Goal: Task Accomplishment & Management: Complete application form

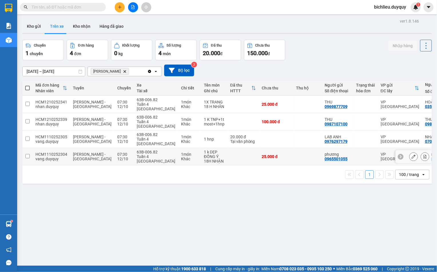
drag, startPoint x: 275, startPoint y: 142, endPoint x: 0, endPoint y: 282, distance: 308.7
drag, startPoint x: 0, startPoint y: 282, endPoint x: 418, endPoint y: 133, distance: 443.7
click at [418, 133] on tr "HCM1110252305 vang.[PERSON_NAME] - [GEOGRAPHIC_DATA] Tho 07:30 [DATE] 63B-006.8…" at bounding box center [269, 139] width 495 height 17
checkbox input "true"
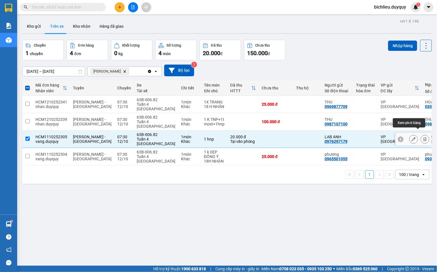
click at [424, 137] on icon at bounding box center [425, 139] width 3 height 4
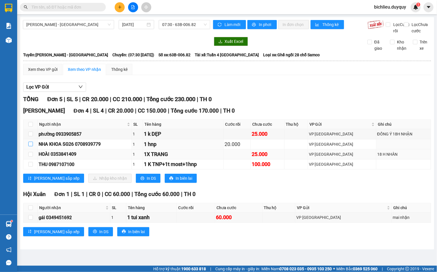
drag, startPoint x: 29, startPoint y: 149, endPoint x: 37, endPoint y: 159, distance: 12.6
click at [29, 146] on input "checkbox" at bounding box center [30, 144] width 5 height 5
checkbox input "true"
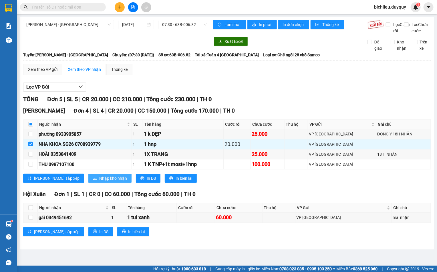
click at [88, 183] on button "Nhập kho nhận" at bounding box center [109, 178] width 43 height 9
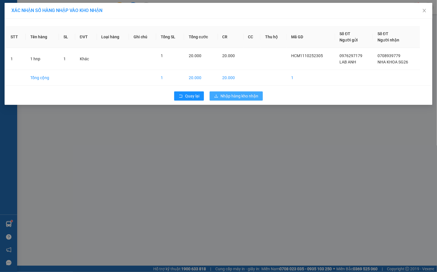
click at [238, 94] on span "Nhập hàng kho nhận" at bounding box center [240, 96] width 38 height 6
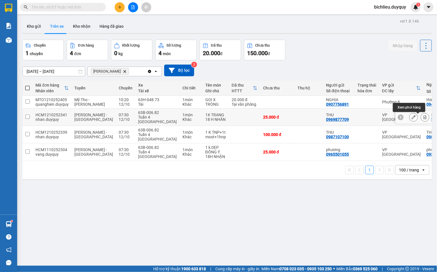
click at [423, 116] on icon at bounding box center [425, 117] width 4 height 4
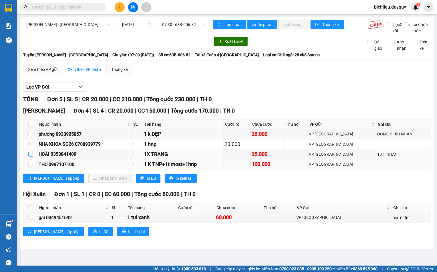
drag, startPoint x: 30, startPoint y: 161, endPoint x: 48, endPoint y: 173, distance: 21.7
click at [32, 157] on input "checkbox" at bounding box center [30, 154] width 5 height 5
checkbox input "true"
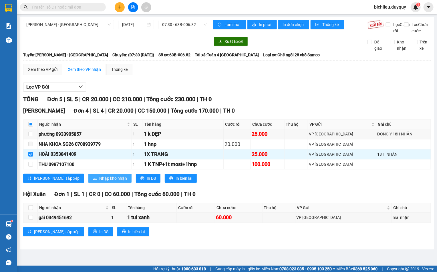
click at [99, 182] on span "Nhập kho nhận" at bounding box center [113, 178] width 28 height 6
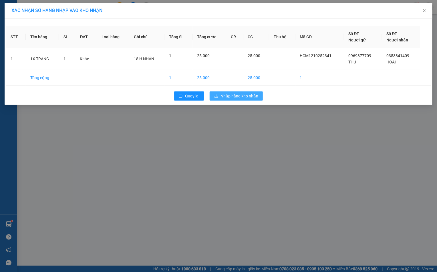
click at [241, 96] on span "Nhập hàng kho nhận" at bounding box center [240, 96] width 38 height 6
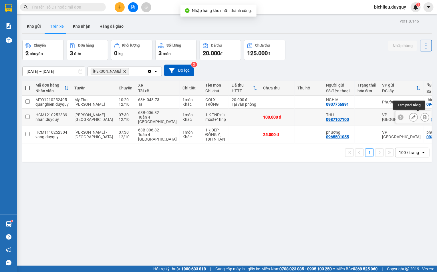
click at [424, 117] on icon at bounding box center [425, 117] width 3 height 4
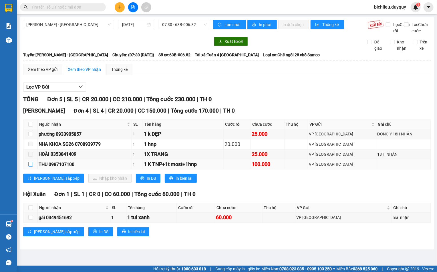
click at [29, 168] on label at bounding box center [30, 164] width 5 height 6
click at [29, 167] on input "checkbox" at bounding box center [30, 164] width 5 height 5
checkbox input "true"
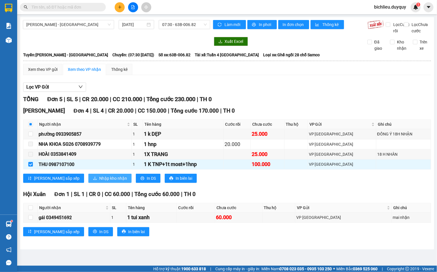
click at [99, 182] on span "Nhập kho nhận" at bounding box center [113, 178] width 28 height 6
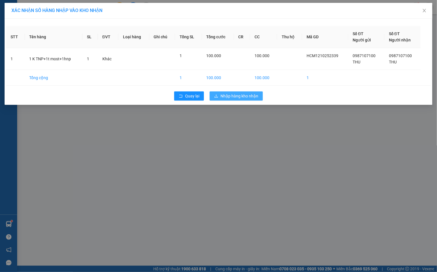
click at [232, 94] on span "Nhập hàng kho nhận" at bounding box center [240, 96] width 38 height 6
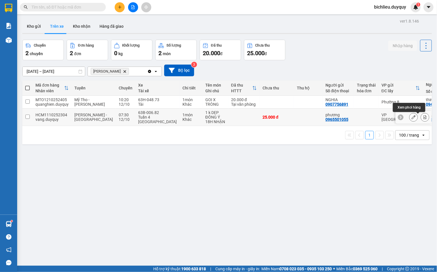
click at [423, 118] on icon at bounding box center [425, 117] width 4 height 4
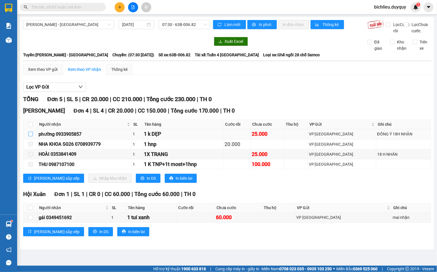
click at [30, 136] on input "checkbox" at bounding box center [30, 134] width 5 height 5
checkbox input "true"
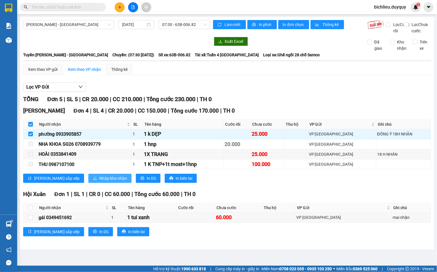
click at [99, 182] on span "Nhập kho nhận" at bounding box center [113, 178] width 28 height 6
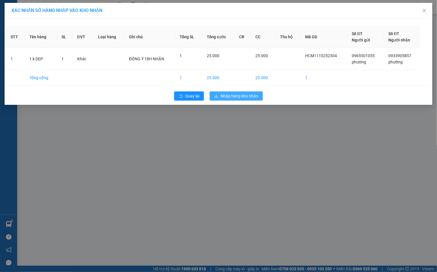
click at [232, 96] on span "Nhập hàng kho nhận" at bounding box center [240, 96] width 38 height 6
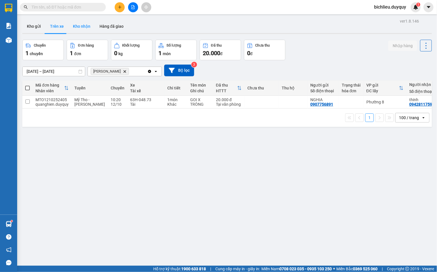
click at [81, 29] on button "Kho nhận" at bounding box center [81, 26] width 27 height 14
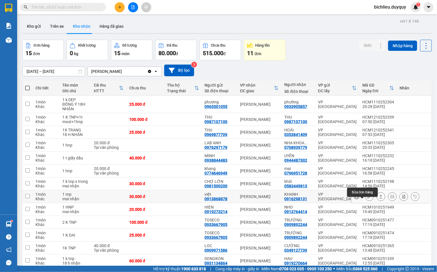
click at [368, 199] on icon at bounding box center [370, 197] width 4 height 4
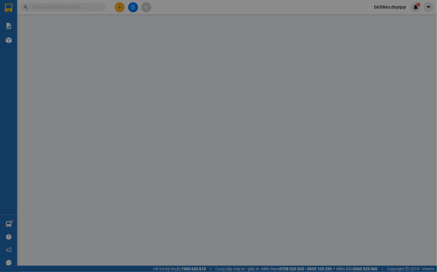
type input "0913868878"
type input "việt"
type input "0916298131"
type input "KHANH"
type input "0"
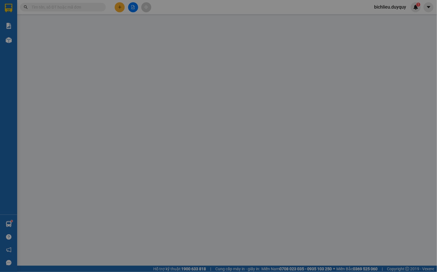
type input "30.000"
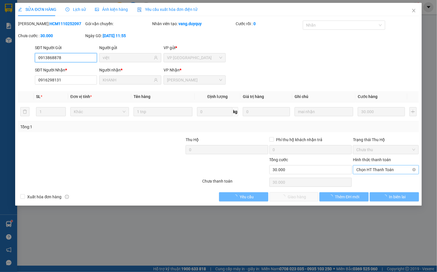
click at [361, 171] on span "Chọn HT Thanh Toán" at bounding box center [385, 170] width 59 height 9
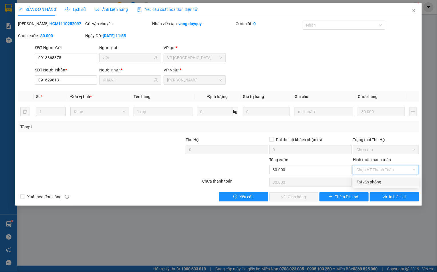
click at [362, 181] on div "Tại văn phòng" at bounding box center [386, 182] width 59 height 6
type input "0"
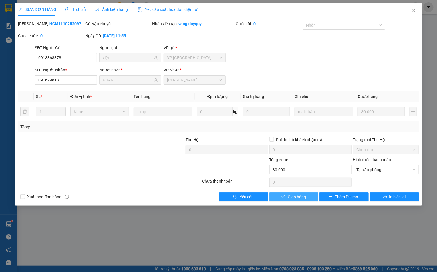
click at [295, 197] on span "Giao hàng" at bounding box center [297, 197] width 18 height 6
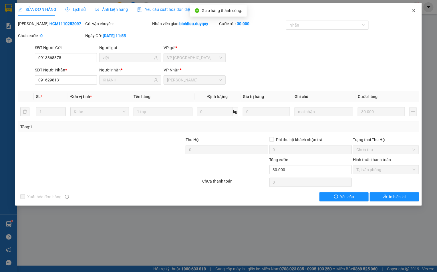
click at [413, 14] on span "Close" at bounding box center [414, 11] width 16 height 16
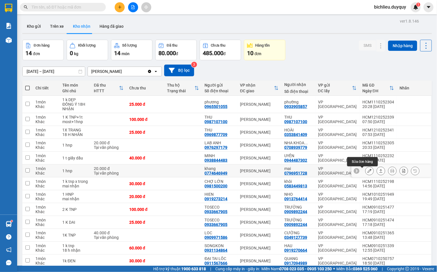
click at [368, 171] on icon at bounding box center [370, 171] width 4 height 4
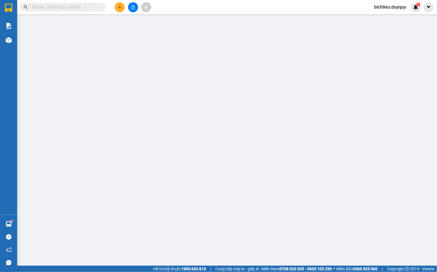
type input "0774646949"
type input "khang"
type input "0796951728"
type input "mai"
type input "0"
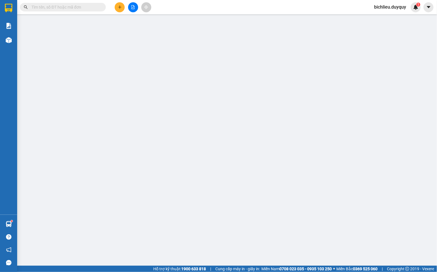
type input "20.000"
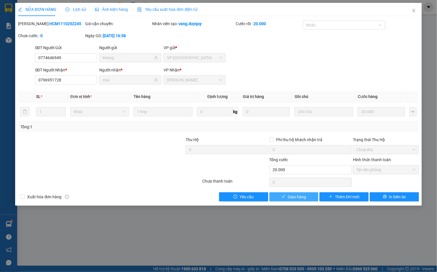
click at [295, 197] on span "Giao hàng" at bounding box center [297, 197] width 18 height 6
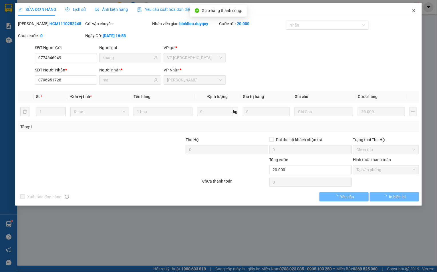
click at [411, 13] on span "Close" at bounding box center [414, 11] width 16 height 16
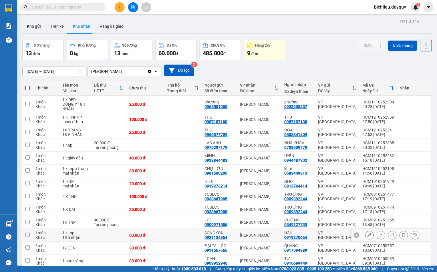
scroll to position [33, 0]
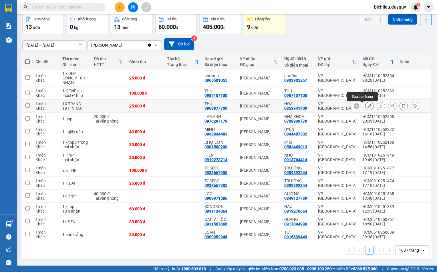
click at [365, 102] on div at bounding box center [369, 106] width 9 height 9
click at [366, 101] on button at bounding box center [370, 106] width 8 height 10
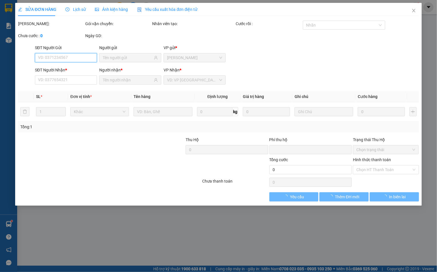
type input "0969877709"
type input "THU"
type input "0353841409"
type input "HOÀI"
type input "0"
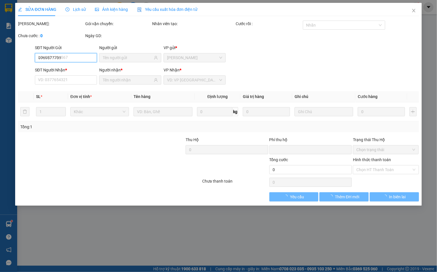
type input "25.000"
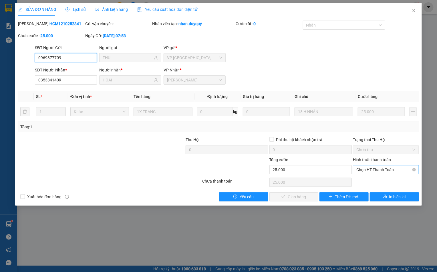
click at [354, 170] on div "Chọn HT Thanh Toán" at bounding box center [386, 169] width 66 height 9
click at [362, 178] on div "Tại văn phòng" at bounding box center [386, 182] width 66 height 9
type input "0"
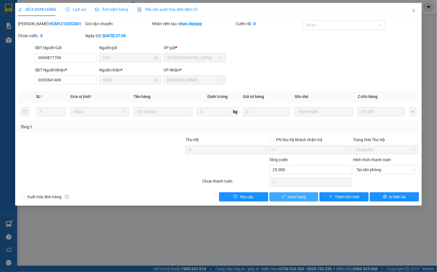
click at [288, 198] on span "Giao hàng" at bounding box center [297, 197] width 18 height 6
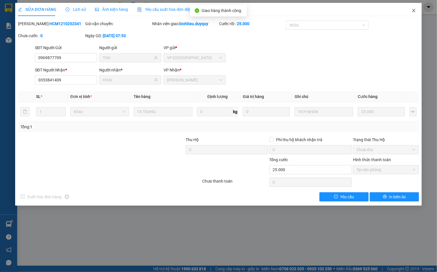
click at [417, 16] on span "Close" at bounding box center [414, 11] width 16 height 16
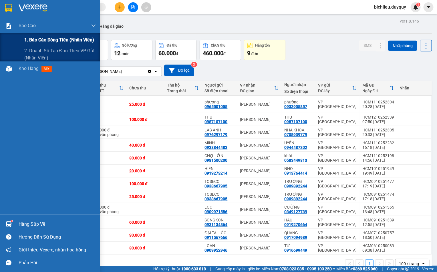
click at [37, 41] on span "1. Báo cáo dòng tiền (nhân viên)" at bounding box center [59, 39] width 70 height 7
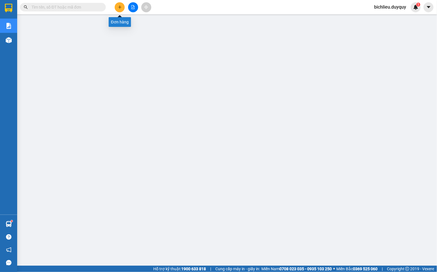
click at [118, 8] on icon "plus" at bounding box center [120, 7] width 4 height 4
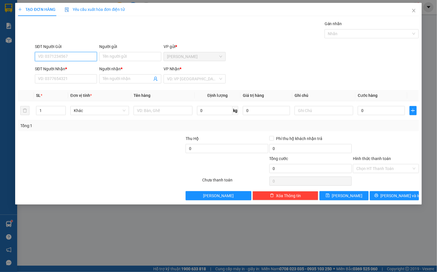
click at [49, 58] on input "SĐT Người Gửi" at bounding box center [66, 56] width 62 height 9
type input "0378837166"
click at [102, 55] on input "Người gửi" at bounding box center [130, 56] width 62 height 9
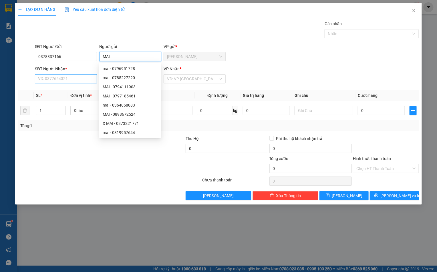
type input "MAI"
click at [41, 82] on input "SĐT Người Nhận *" at bounding box center [66, 78] width 62 height 9
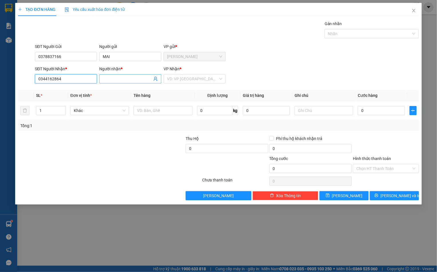
type input "0344162864"
click at [112, 81] on input "Người nhận *" at bounding box center [127, 79] width 49 height 6
click at [186, 78] on input "search" at bounding box center [192, 79] width 51 height 9
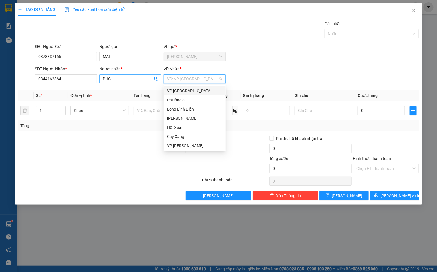
click at [112, 81] on input "PHC" at bounding box center [127, 79] width 49 height 6
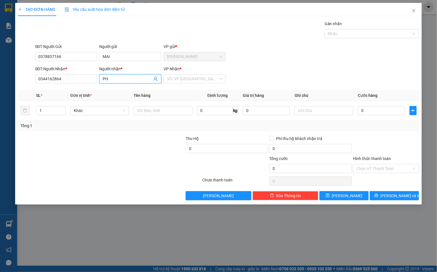
type input "P"
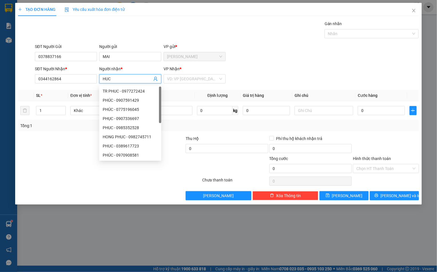
click at [134, 78] on input "HUC" at bounding box center [127, 79] width 49 height 6
type input "H"
type input "PHUC"
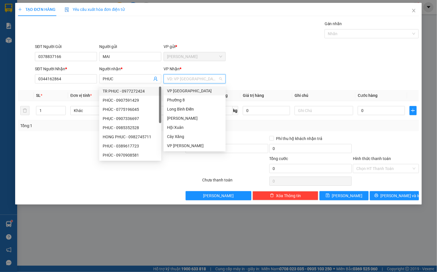
click at [180, 81] on input "search" at bounding box center [192, 79] width 51 height 9
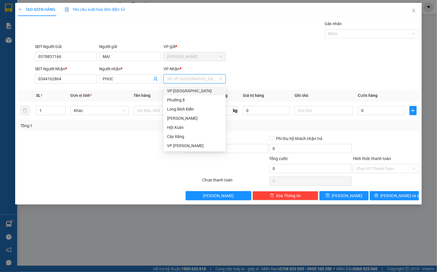
click at [184, 88] on div "VP [GEOGRAPHIC_DATA]" at bounding box center [194, 91] width 55 height 6
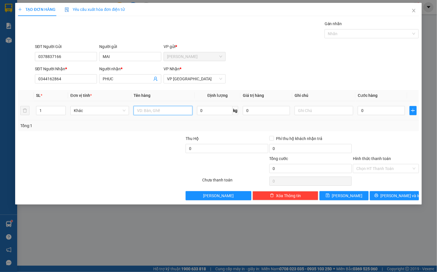
click at [141, 111] on input "text" at bounding box center [163, 110] width 59 height 9
type input "1XOP VANG"
click at [362, 113] on input "0" at bounding box center [381, 110] width 47 height 9
type input "2"
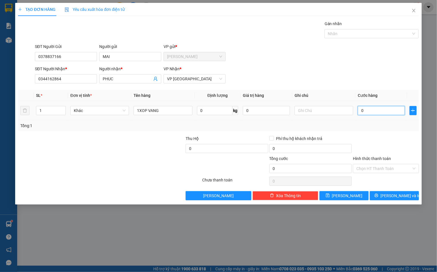
type input "2"
type input "20"
type input "200"
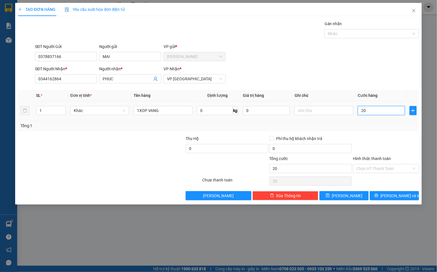
type input "200"
type input "2.000"
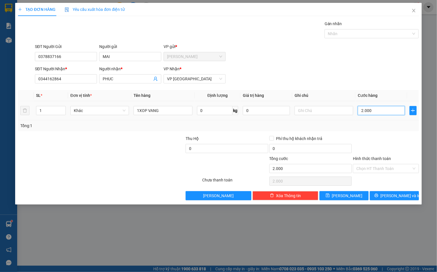
type input "20.000"
click at [364, 170] on input "Hình thức thanh toán" at bounding box center [383, 168] width 55 height 9
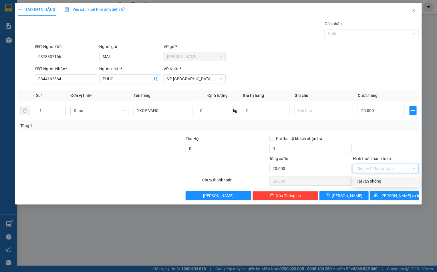
click at [366, 180] on div "Tại văn phòng" at bounding box center [386, 181] width 59 height 6
type input "0"
click at [378, 197] on icon "printer" at bounding box center [376, 196] width 4 height 4
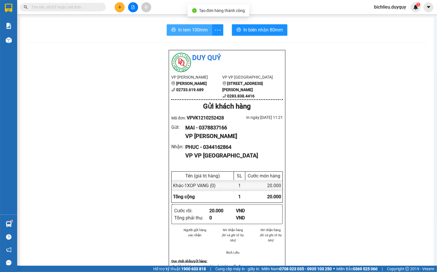
click at [190, 31] on span "In tem 100mm" at bounding box center [192, 29] width 29 height 7
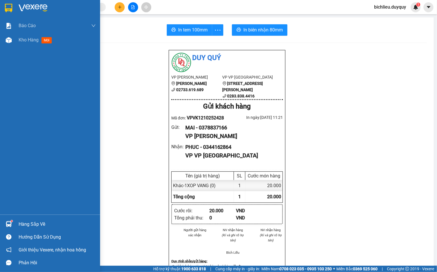
click at [9, 9] on img at bounding box center [8, 8] width 7 height 9
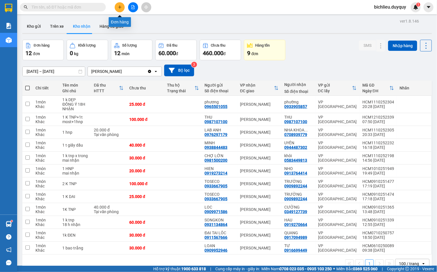
click at [119, 9] on icon "plus" at bounding box center [120, 7] width 4 height 4
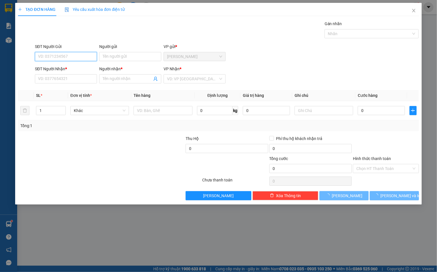
click at [49, 56] on input "SĐT Người Gửi" at bounding box center [66, 56] width 62 height 9
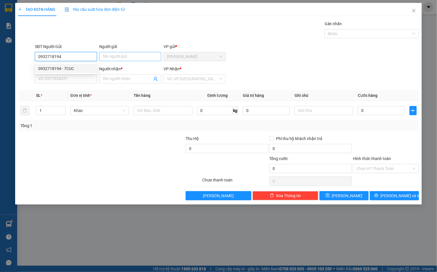
type input "0932718194"
click at [112, 57] on input "Người gửi" at bounding box center [130, 56] width 62 height 9
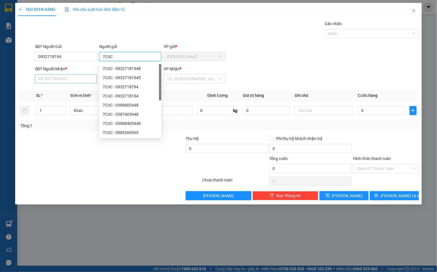
type input "7CUC"
click at [41, 79] on input "SĐT Người Nhận *" at bounding box center [66, 78] width 62 height 9
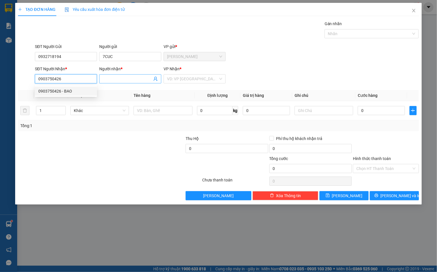
type input "0903750426"
click at [104, 77] on input "Người nhận *" at bounding box center [127, 79] width 49 height 6
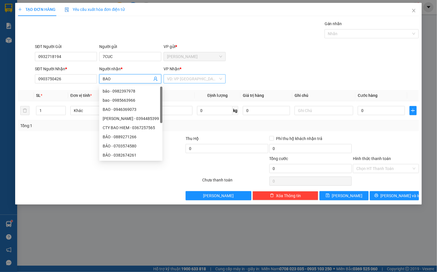
type input "BAO"
click at [172, 80] on input "search" at bounding box center [192, 79] width 51 height 9
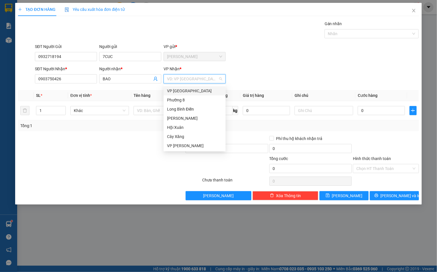
click at [183, 92] on div "VP [GEOGRAPHIC_DATA]" at bounding box center [194, 91] width 55 height 6
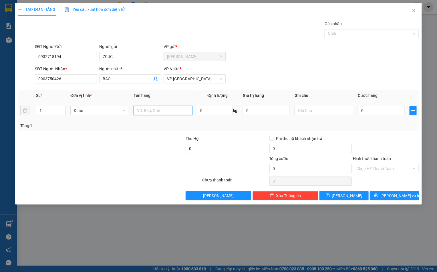
click at [139, 110] on input "text" at bounding box center [163, 110] width 59 height 9
type input "1GIO BAO"
click at [368, 113] on input "0" at bounding box center [381, 110] width 47 height 9
type input "35"
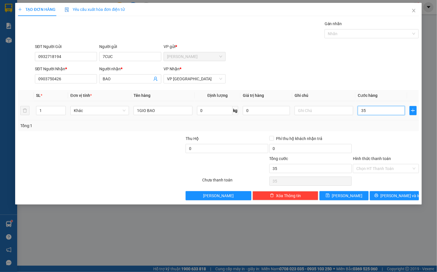
type input "35"
type input "350"
type input "35.000"
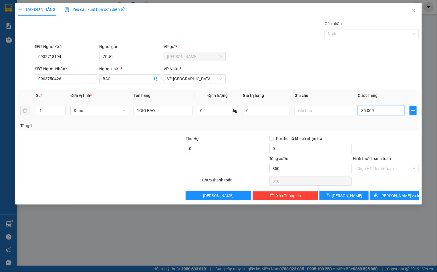
type input "35.000"
click at [390, 197] on span "[PERSON_NAME] và In" at bounding box center [401, 196] width 40 height 6
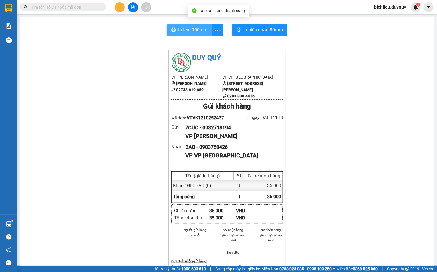
click at [182, 29] on span "In tem 100mm" at bounding box center [192, 29] width 29 height 7
click at [124, 5] on button at bounding box center [120, 7] width 10 height 10
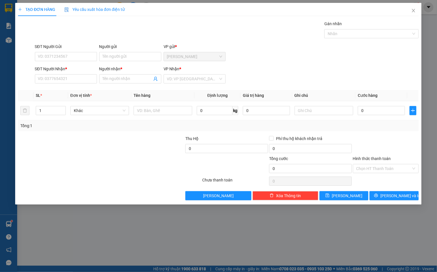
click at [47, 57] on div "TẠO ĐƠN HÀNG Yêu cầu xuất hóa đơn điện tử Transit Pickup Surcharge Ids Transit …" at bounding box center [218, 136] width 437 height 272
click at [42, 53] on input "SĐT Người Gửi" at bounding box center [66, 56] width 62 height 9
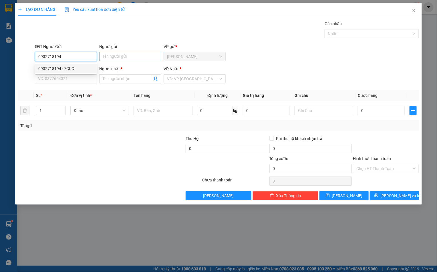
type input "0932718194"
click at [105, 59] on input "Người gửi" at bounding box center [130, 56] width 62 height 9
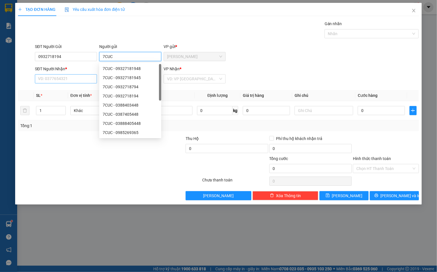
type input "7CUC"
click at [38, 80] on input "SĐT Người Nhận *" at bounding box center [66, 78] width 62 height 9
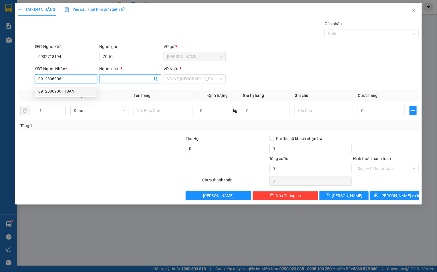
type input "0912806906"
click at [112, 79] on input "Người nhận *" at bounding box center [127, 79] width 49 height 6
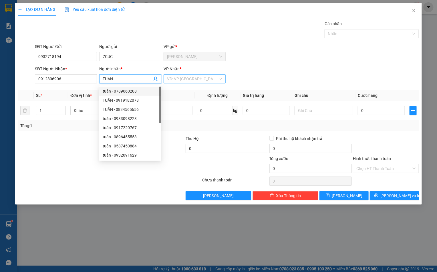
click at [200, 75] on div "VD: VP [GEOGRAPHIC_DATA]" at bounding box center [195, 78] width 62 height 9
type input "TUAN"
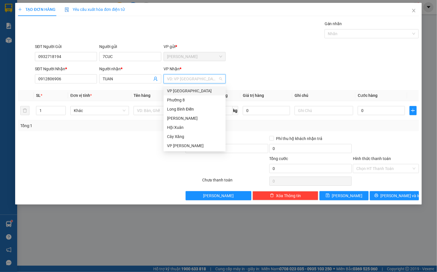
click at [184, 91] on div "VP [GEOGRAPHIC_DATA]" at bounding box center [194, 91] width 55 height 6
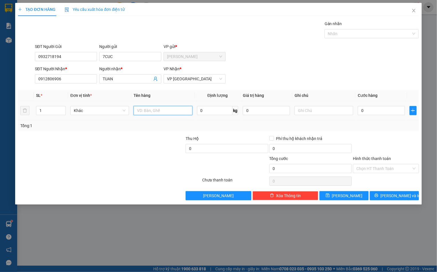
click at [158, 112] on input "text" at bounding box center [163, 110] width 59 height 9
type input "1BAO TRANG"
click at [376, 112] on input "0" at bounding box center [381, 110] width 47 height 9
type input "5"
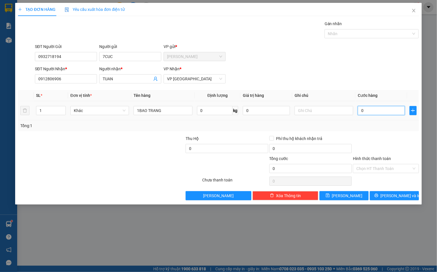
type input "5"
type input "50"
type input "500"
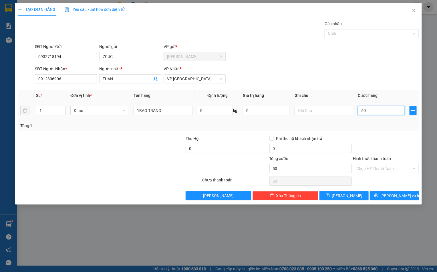
type input "500"
type input "5.000"
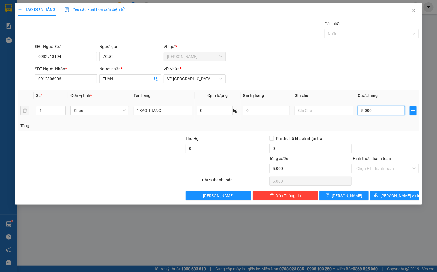
type input "50.000"
click at [393, 199] on span "[PERSON_NAME] và In" at bounding box center [401, 196] width 40 height 6
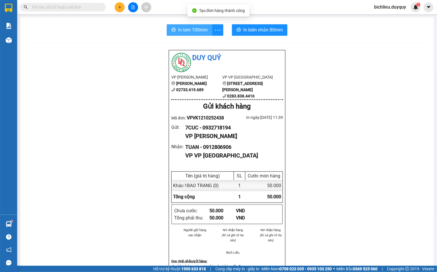
click at [185, 30] on span "In tem 100mm" at bounding box center [192, 29] width 29 height 7
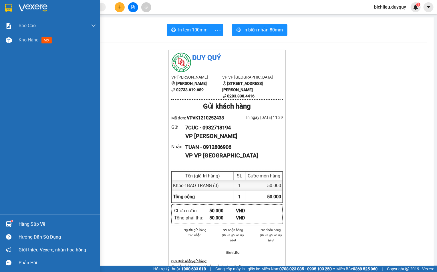
click at [8, 6] on img at bounding box center [8, 8] width 7 height 9
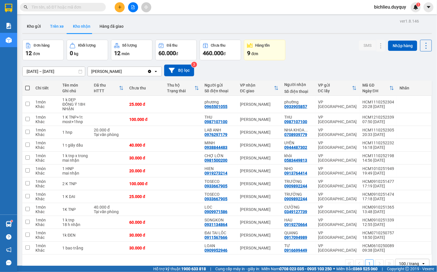
click at [55, 30] on button "Trên xe" at bounding box center [56, 26] width 23 height 14
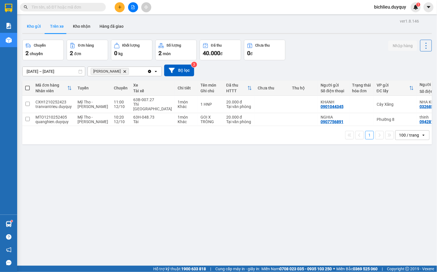
click at [35, 27] on button "Kho gửi" at bounding box center [33, 26] width 23 height 14
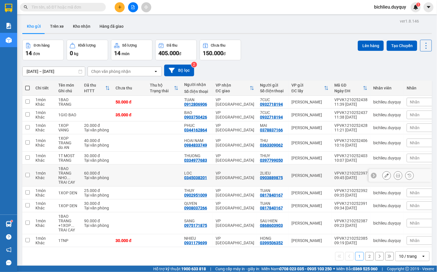
scroll to position [27, 0]
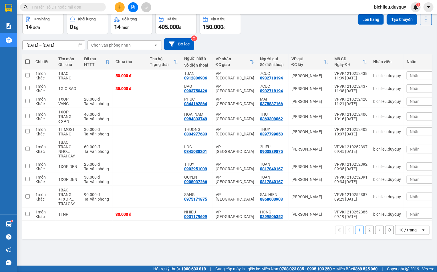
click at [399, 233] on div "10 / trang" at bounding box center [408, 230] width 18 height 6
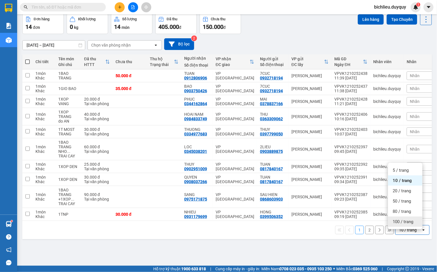
click at [396, 223] on span "100 / trang" at bounding box center [403, 222] width 21 height 6
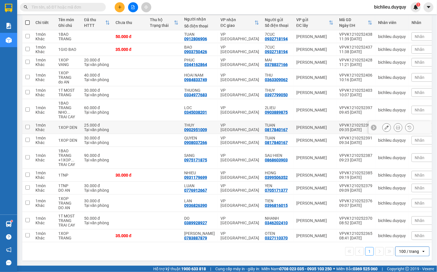
scroll to position [0, 0]
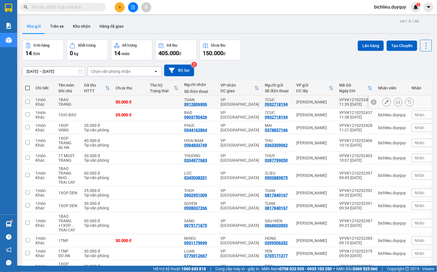
click at [26, 102] on input "checkbox" at bounding box center [27, 102] width 4 height 4
checkbox input "true"
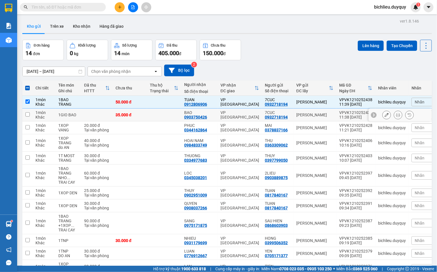
click at [28, 116] on input "checkbox" at bounding box center [27, 114] width 4 height 4
checkbox input "true"
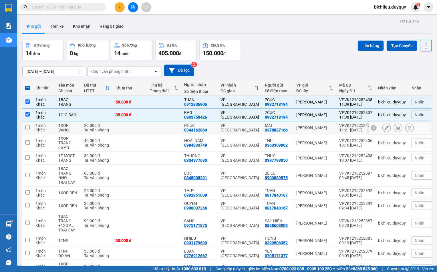
click at [29, 129] on input "checkbox" at bounding box center [27, 127] width 4 height 4
checkbox input "true"
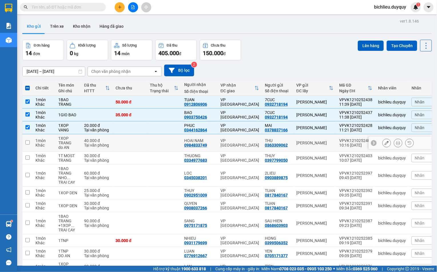
click at [29, 144] on input "checkbox" at bounding box center [27, 142] width 4 height 4
checkbox input "true"
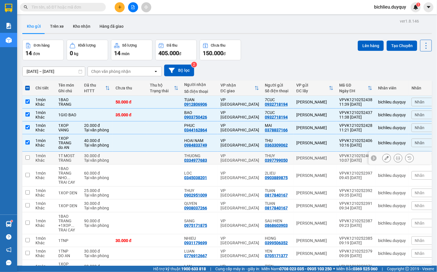
click at [27, 160] on input "checkbox" at bounding box center [27, 158] width 4 height 4
checkbox input "true"
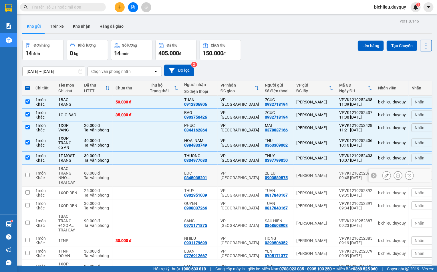
click at [27, 179] on td at bounding box center [27, 176] width 10 height 22
checkbox input "true"
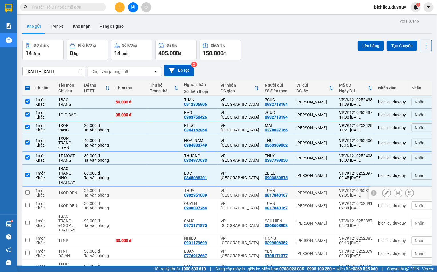
click at [28, 195] on input "checkbox" at bounding box center [27, 192] width 4 height 4
checkbox input "true"
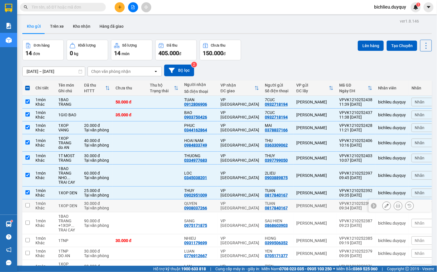
click at [27, 203] on td at bounding box center [27, 206] width 10 height 13
checkbox input "true"
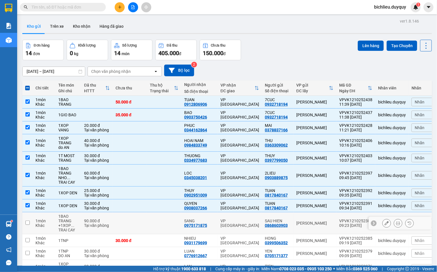
drag, startPoint x: 25, startPoint y: 220, endPoint x: 29, endPoint y: 229, distance: 9.6
click at [27, 226] on td at bounding box center [27, 224] width 10 height 22
checkbox input "true"
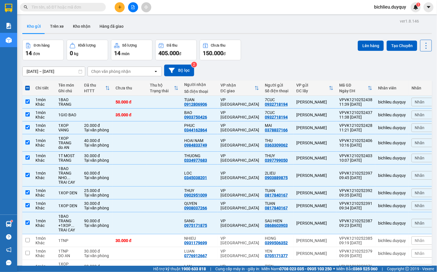
scroll to position [43, 0]
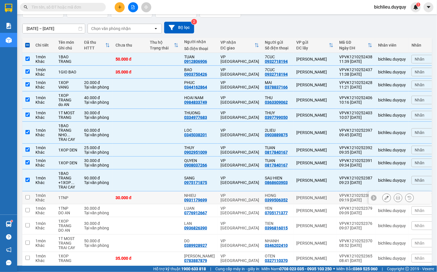
click at [26, 198] on input "checkbox" at bounding box center [27, 197] width 4 height 4
checkbox input "true"
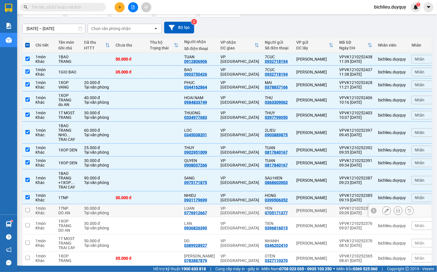
click at [29, 210] on input "checkbox" at bounding box center [27, 210] width 4 height 4
checkbox input "true"
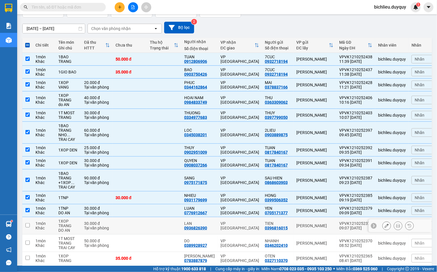
click at [28, 228] on input "checkbox" at bounding box center [27, 225] width 4 height 4
checkbox input "true"
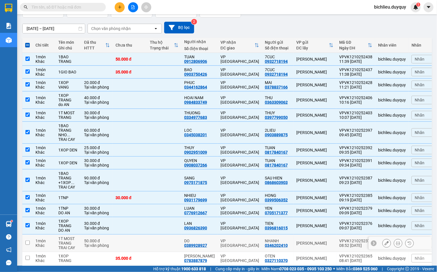
click at [24, 244] on td at bounding box center [27, 243] width 10 height 17
checkbox input "true"
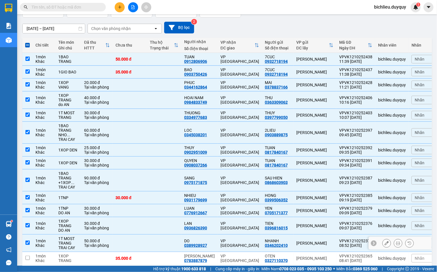
scroll to position [70, 0]
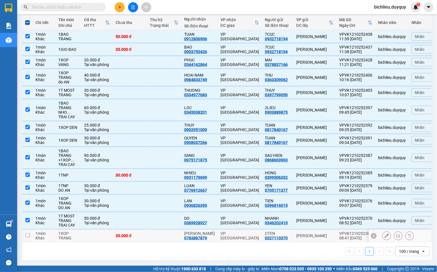
click at [28, 234] on input "checkbox" at bounding box center [27, 235] width 4 height 4
checkbox input "true"
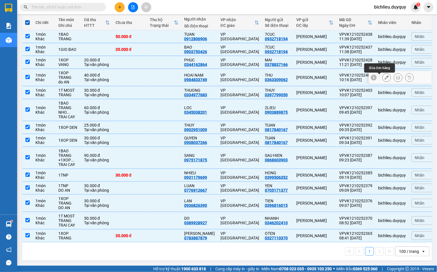
scroll to position [0, 0]
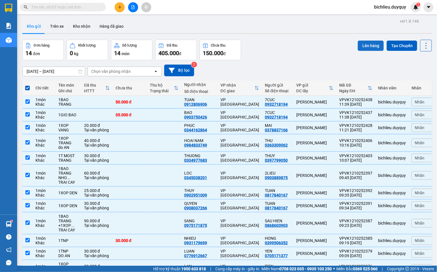
click at [367, 46] on button "Lên hàng" at bounding box center [371, 46] width 26 height 10
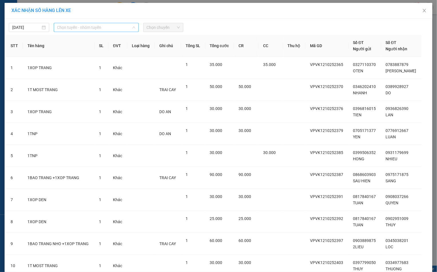
click at [113, 25] on span "Chọn tuyến - nhóm tuyến" at bounding box center [96, 27] width 78 height 9
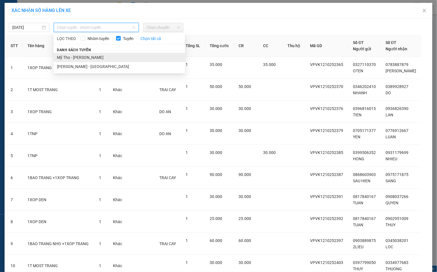
click at [94, 57] on li "Mỹ Tho - [PERSON_NAME]" at bounding box center [119, 57] width 132 height 9
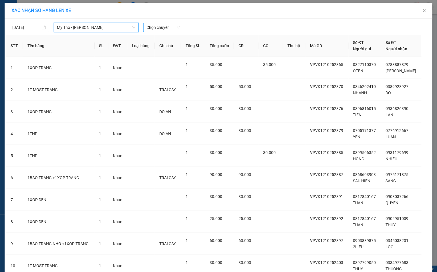
click at [172, 25] on span "Chọn chuyến" at bounding box center [163, 27] width 33 height 9
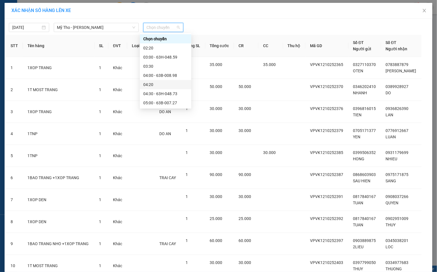
scroll to position [172, 0]
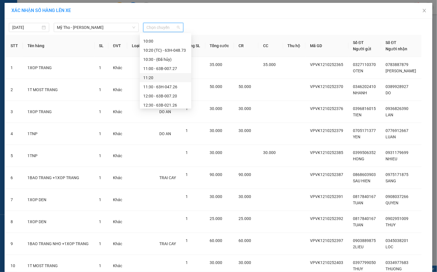
click at [152, 77] on div "11:20" at bounding box center [165, 78] width 45 height 6
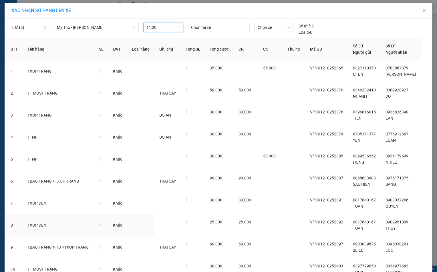
scroll to position [140, 0]
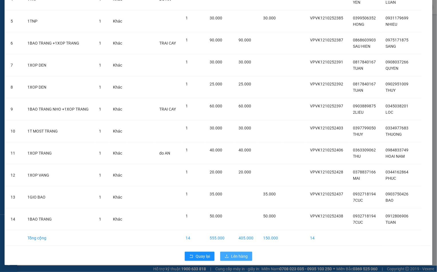
click at [238, 255] on span "Lên hàng" at bounding box center [239, 256] width 17 height 6
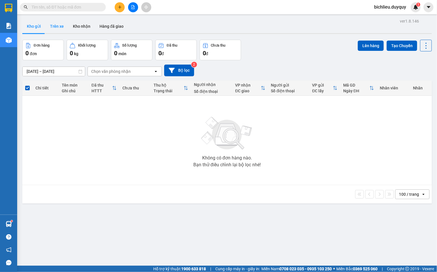
click at [52, 27] on button "Trên xe" at bounding box center [56, 26] width 23 height 14
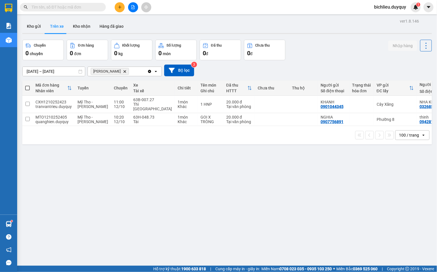
click at [123, 70] on icon "Delete" at bounding box center [124, 71] width 3 height 3
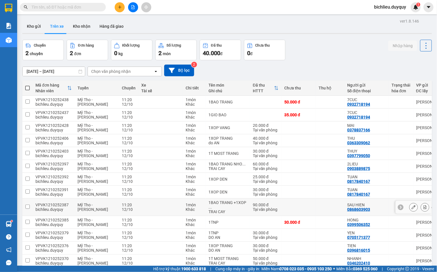
scroll to position [86, 0]
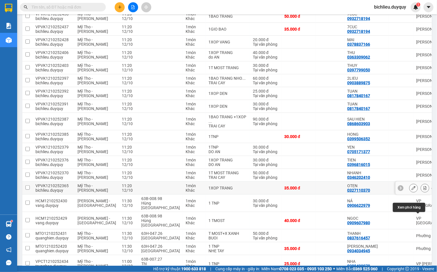
click at [424, 190] on icon at bounding box center [425, 188] width 3 height 4
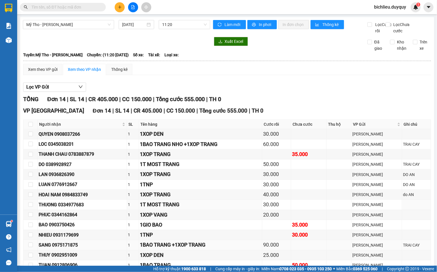
scroll to position [43, 0]
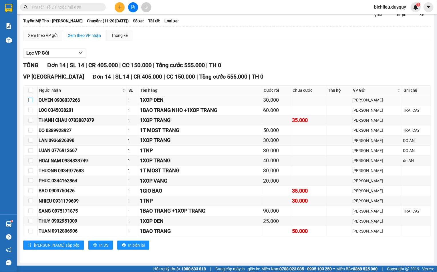
click at [29, 98] on input "checkbox" at bounding box center [30, 100] width 5 height 5
checkbox input "true"
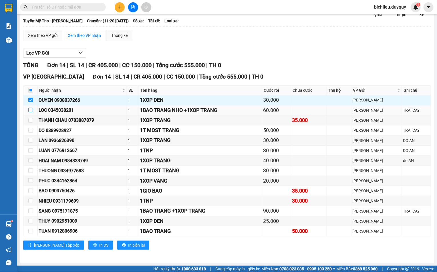
click at [29, 108] on input "checkbox" at bounding box center [30, 110] width 5 height 5
checkbox input "true"
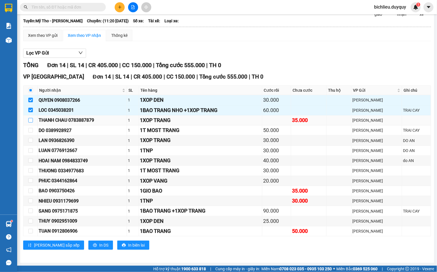
click at [30, 119] on input "checkbox" at bounding box center [30, 120] width 5 height 5
checkbox input "true"
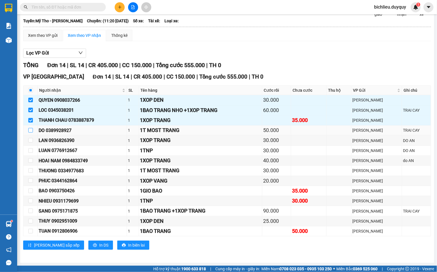
click at [29, 132] on label at bounding box center [30, 130] width 5 height 6
click at [29, 132] on input "checkbox" at bounding box center [30, 130] width 5 height 5
checkbox input "true"
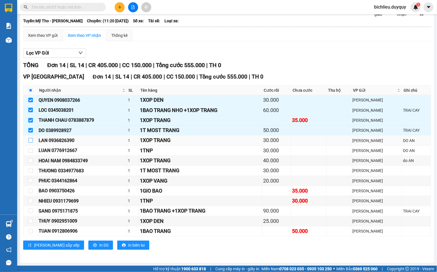
click at [30, 142] on label at bounding box center [30, 141] width 5 height 6
click at [30, 150] on input "checkbox" at bounding box center [30, 150] width 5 height 5
checkbox input "true"
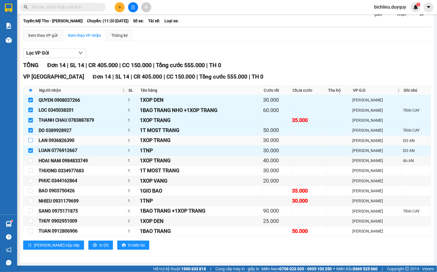
click at [28, 140] on input "checkbox" at bounding box center [30, 140] width 5 height 5
checkbox input "true"
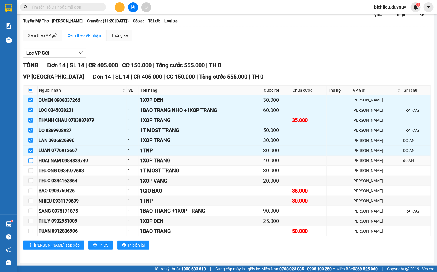
click at [29, 160] on input "checkbox" at bounding box center [30, 160] width 5 height 5
checkbox input "true"
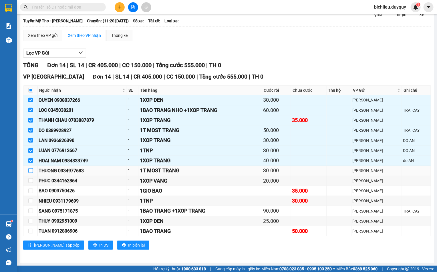
click at [29, 172] on input "checkbox" at bounding box center [30, 170] width 5 height 5
checkbox input "true"
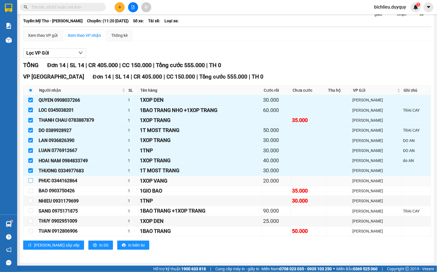
click at [28, 181] on input "checkbox" at bounding box center [30, 180] width 5 height 5
checkbox input "true"
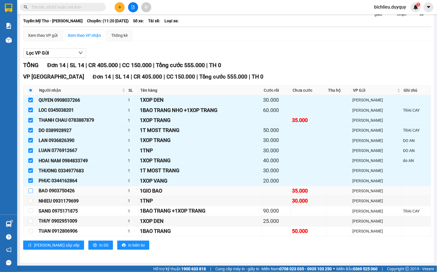
click at [30, 192] on input "checkbox" at bounding box center [30, 191] width 5 height 5
checkbox input "true"
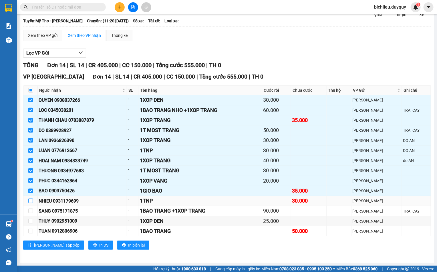
click at [30, 202] on input "checkbox" at bounding box center [30, 201] width 5 height 5
checkbox input "true"
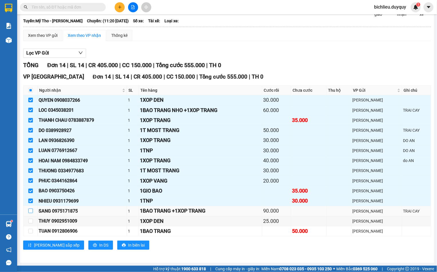
click at [30, 213] on input "checkbox" at bounding box center [30, 211] width 5 height 5
checkbox input "true"
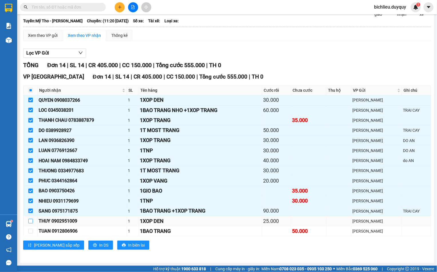
click at [29, 223] on input "checkbox" at bounding box center [30, 221] width 5 height 5
checkbox input "true"
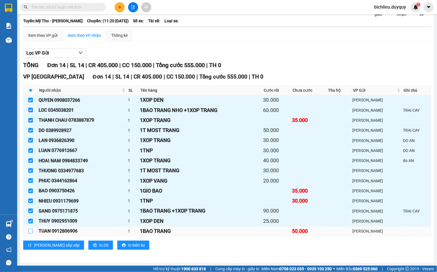
click at [31, 233] on input "checkbox" at bounding box center [30, 231] width 5 height 5
checkbox input "true"
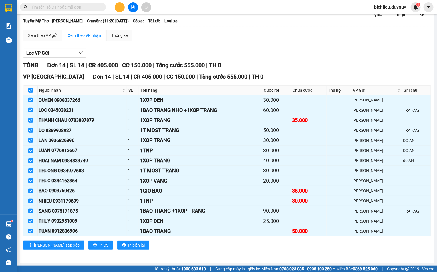
scroll to position [0, 0]
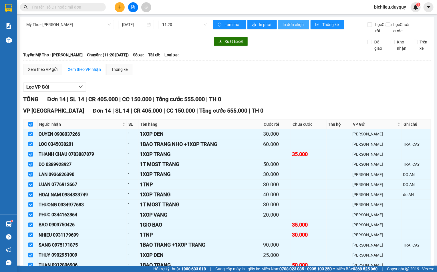
click at [300, 27] on span "In đơn chọn" at bounding box center [294, 24] width 22 height 6
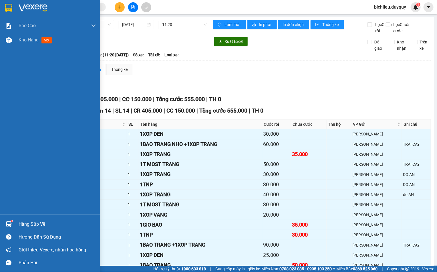
click at [6, 7] on img at bounding box center [8, 8] width 7 height 9
click at [7, 3] on div at bounding box center [9, 8] width 10 height 10
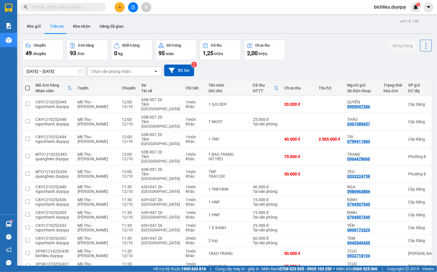
click at [130, 72] on div "Chọn văn phòng nhận" at bounding box center [121, 71] width 66 height 9
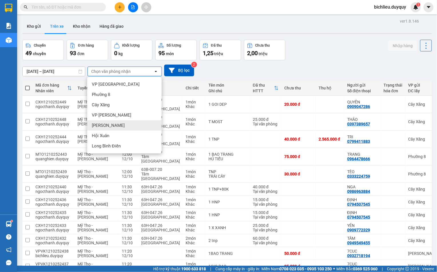
click at [105, 125] on span "[PERSON_NAME]" at bounding box center [108, 126] width 33 height 6
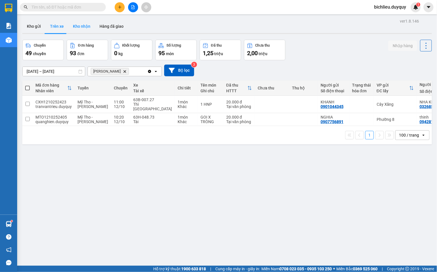
click at [88, 29] on button "Kho nhận" at bounding box center [81, 26] width 27 height 14
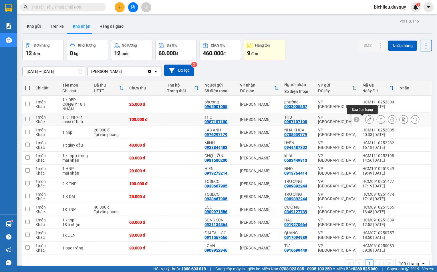
click at [368, 121] on icon at bounding box center [370, 120] width 4 height 4
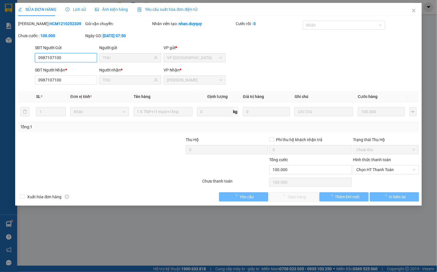
type input "0987107100"
type input "THU"
type input "0987107100"
type input "THU"
type input "0"
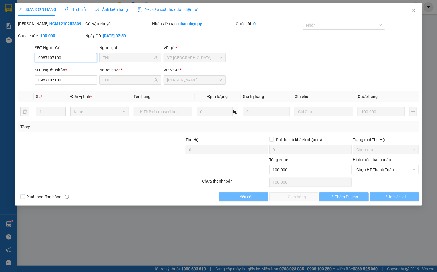
type input "100.000"
click at [369, 172] on span "Chọn HT Thanh Toán" at bounding box center [385, 170] width 59 height 9
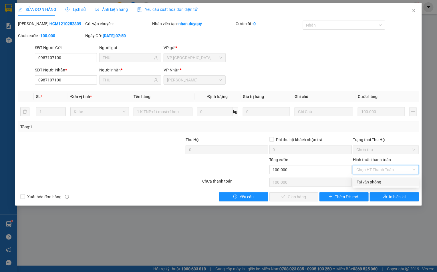
click at [370, 184] on div "Tại văn phòng" at bounding box center [386, 182] width 59 height 6
type input "0"
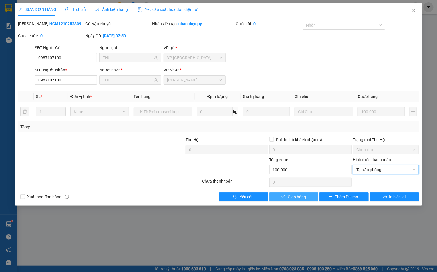
click at [301, 198] on span "Giao hàng" at bounding box center [297, 197] width 18 height 6
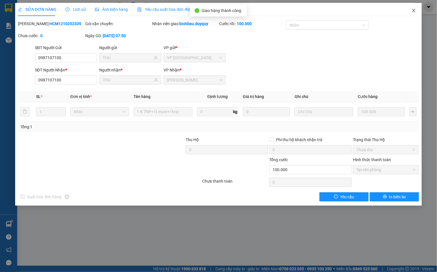
click at [415, 10] on icon "close" at bounding box center [414, 10] width 5 height 5
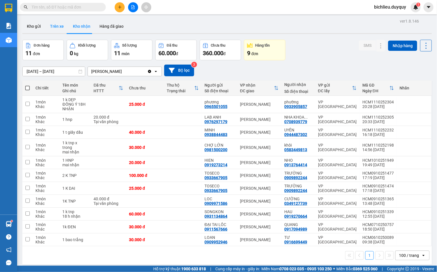
click at [57, 27] on button "Trên xe" at bounding box center [56, 26] width 23 height 14
